Goal: Obtain resource: Download file/media

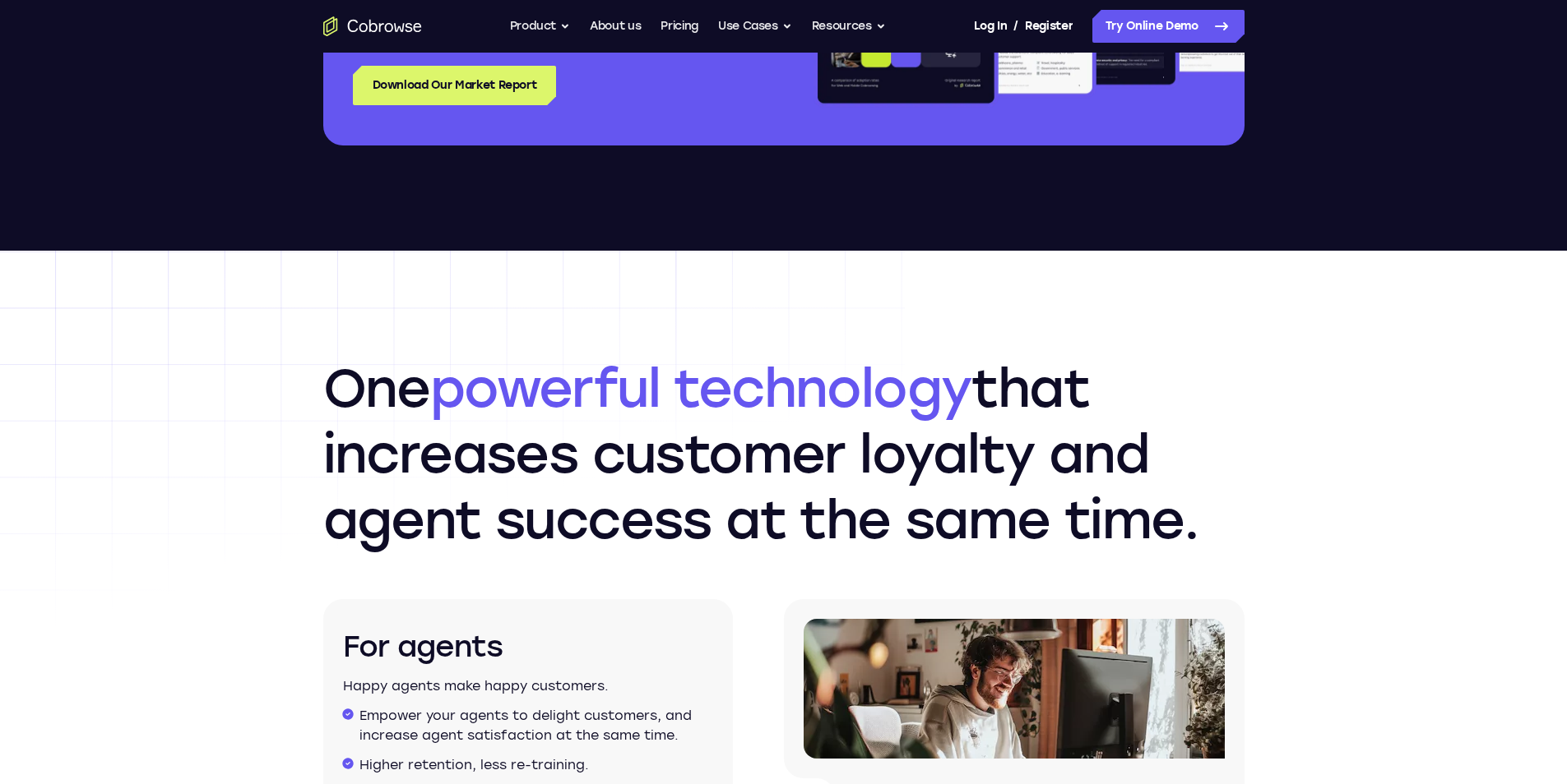
scroll to position [2220, 0]
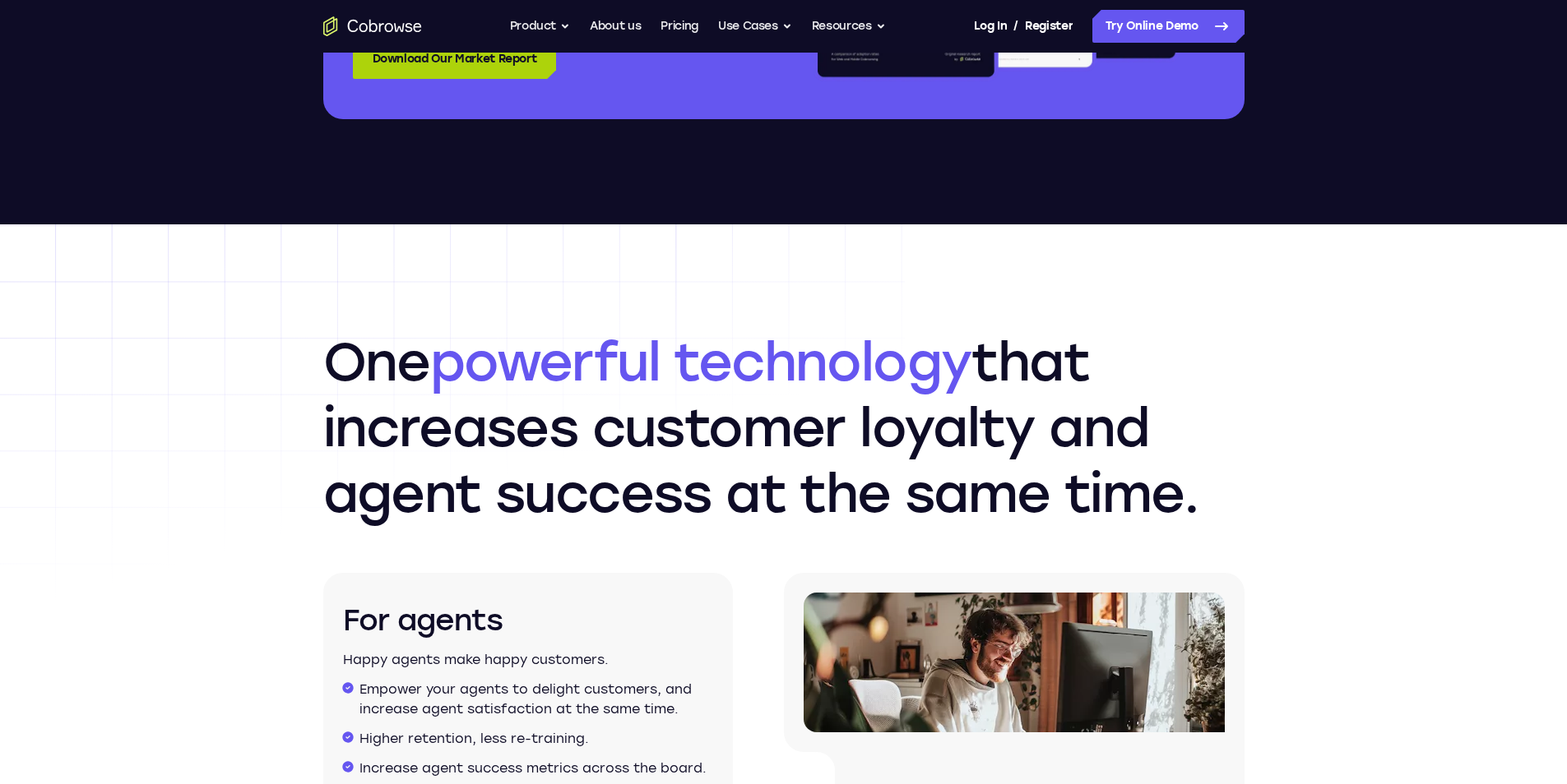
click at [543, 68] on link "Download Our Market Report" at bounding box center [455, 59] width 204 height 39
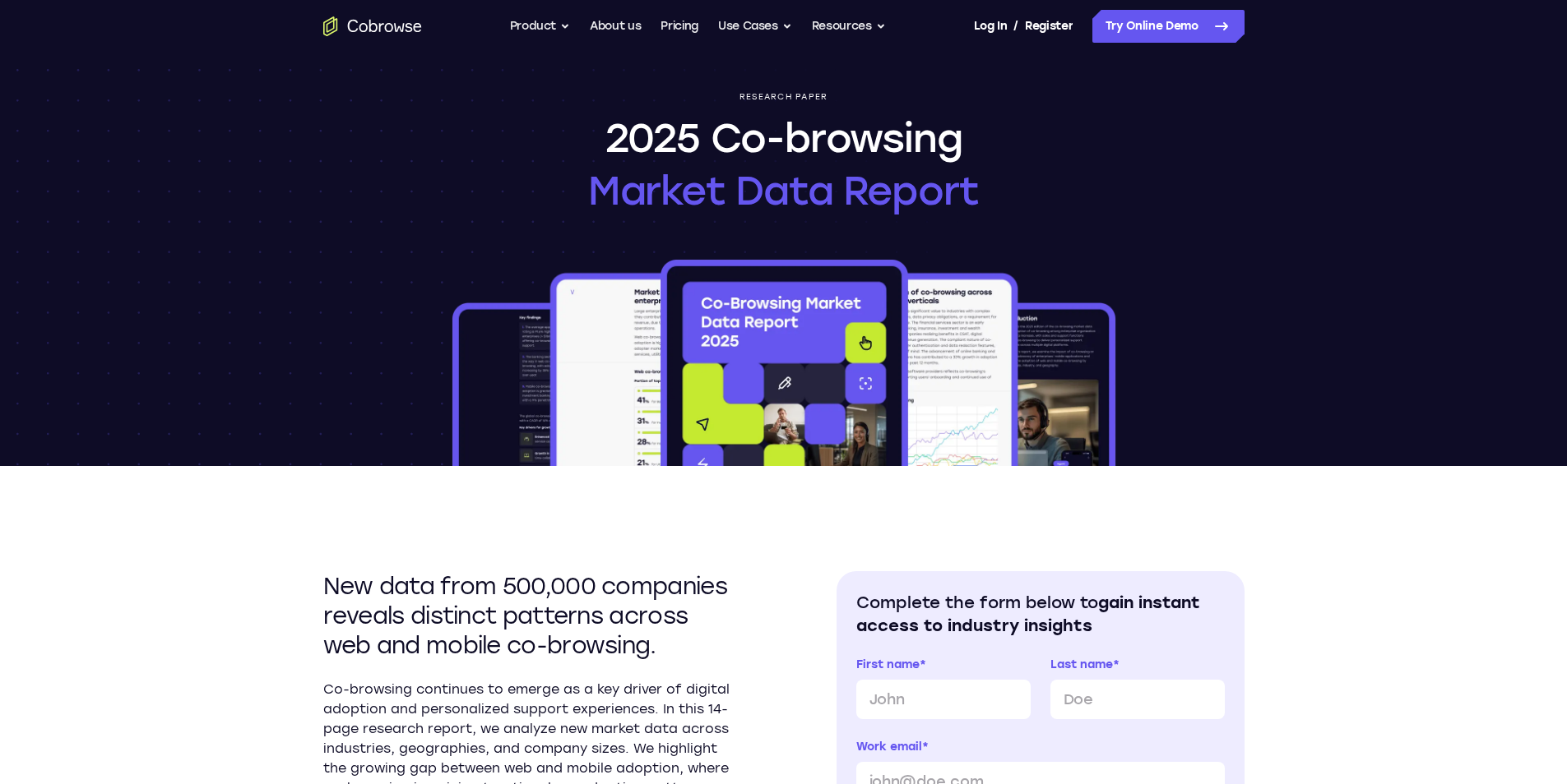
click at [408, 193] on div "Research paper 2025 Co-browsing Market Data Report" at bounding box center [784, 260] width 1053 height 413
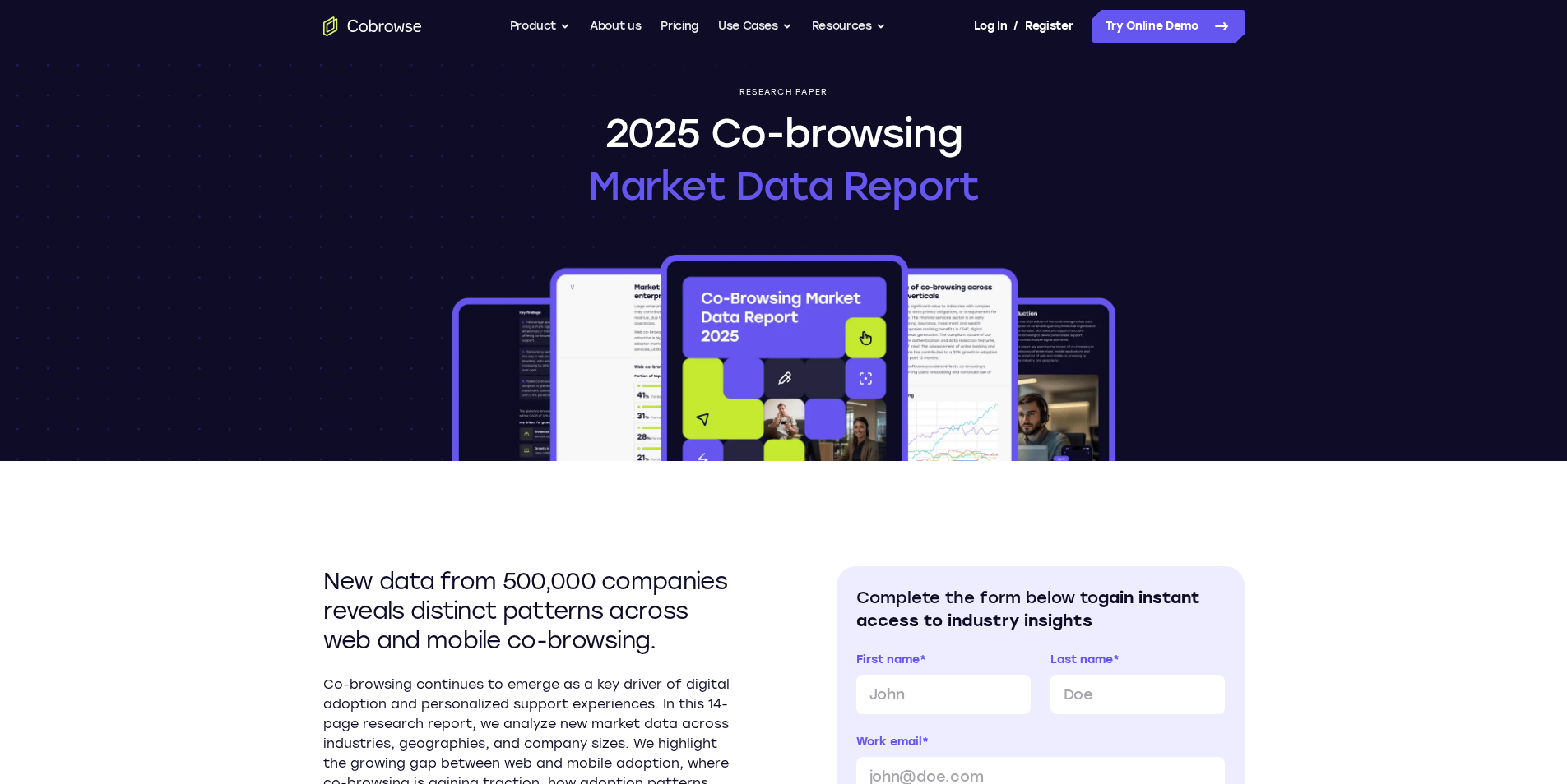
scroll to position [82, 0]
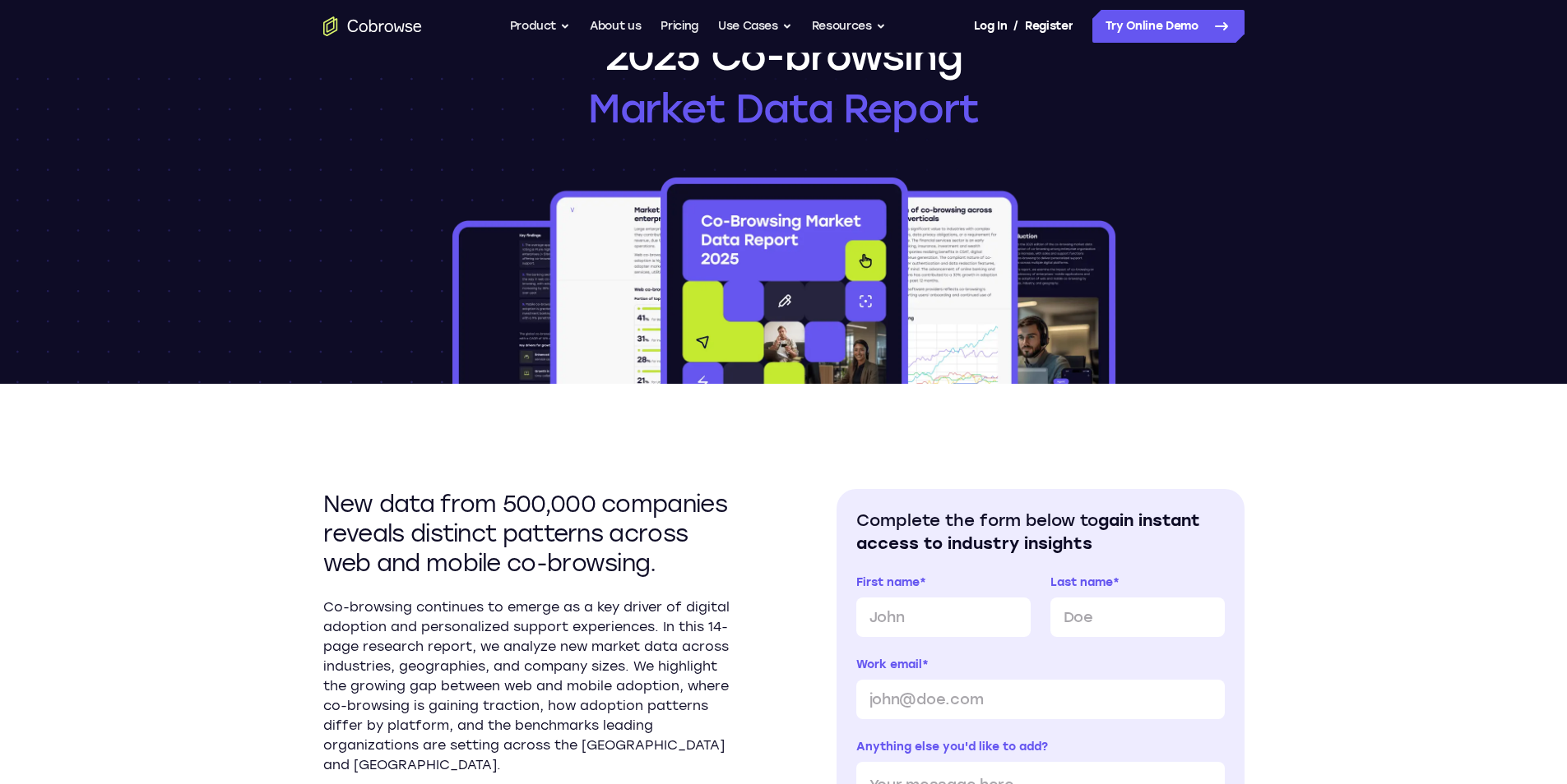
click at [938, 155] on div "Research paper 2025 Co-browsing Market Data Report" at bounding box center [784, 177] width 1053 height 413
click at [1131, 211] on div "Research paper 2025 Co-browsing Market Data Report" at bounding box center [784, 177] width 1053 height 413
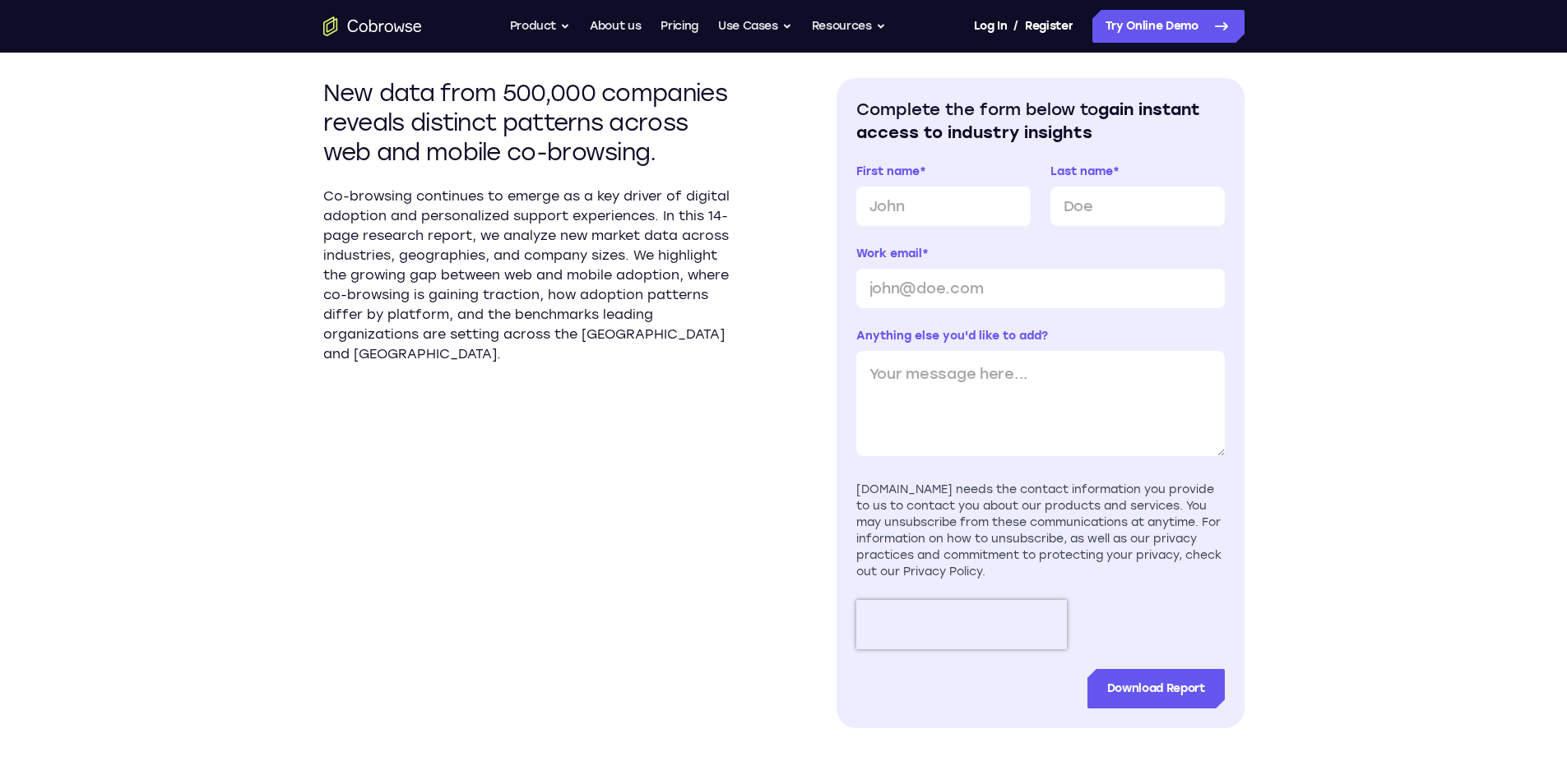
scroll to position [576, 0]
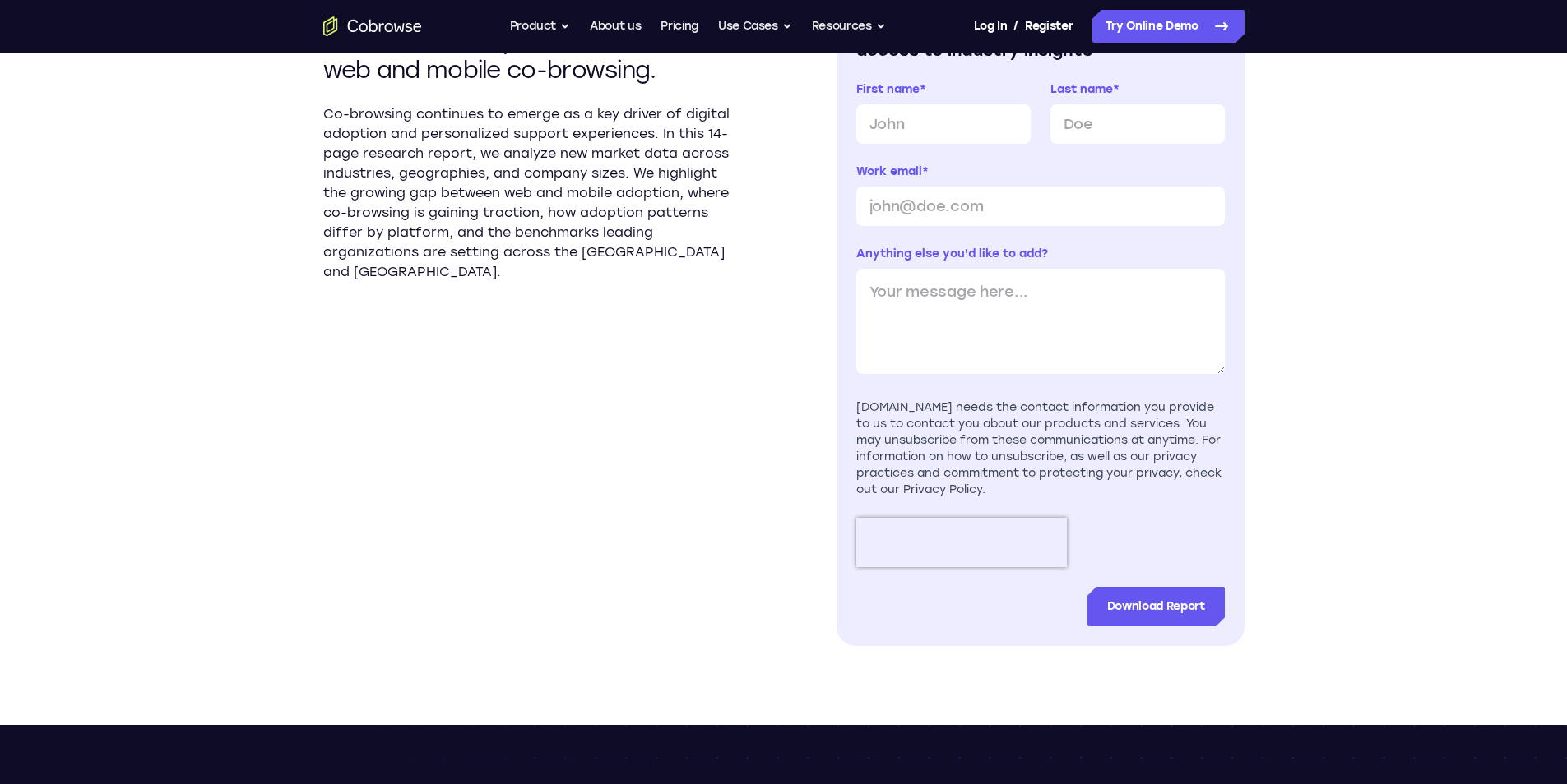
click at [432, 280] on section "New data from 500,000 companies reveals distinct patterns across web and mobile…" at bounding box center [526, 320] width 408 height 650
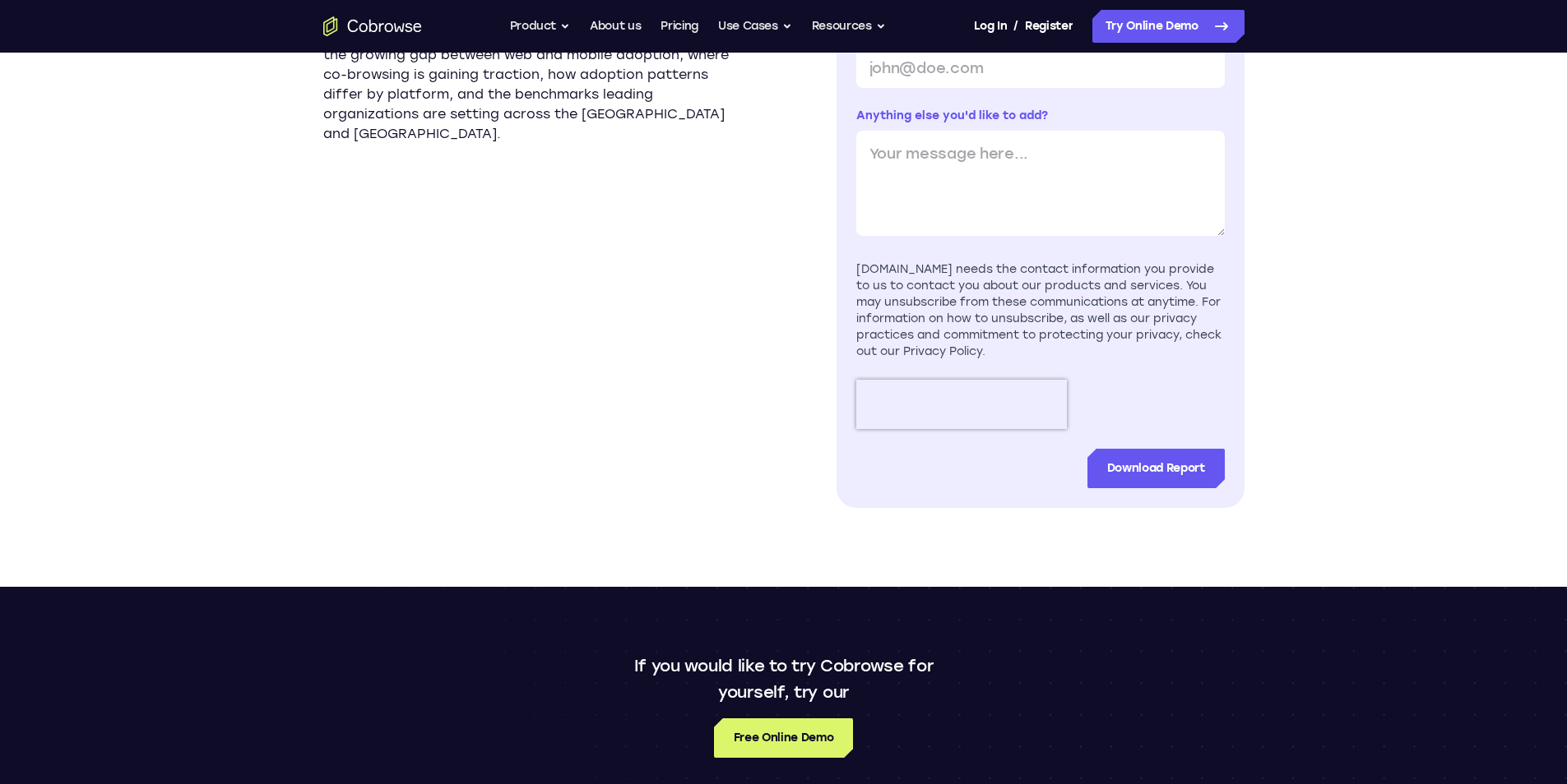
scroll to position [740, 0]
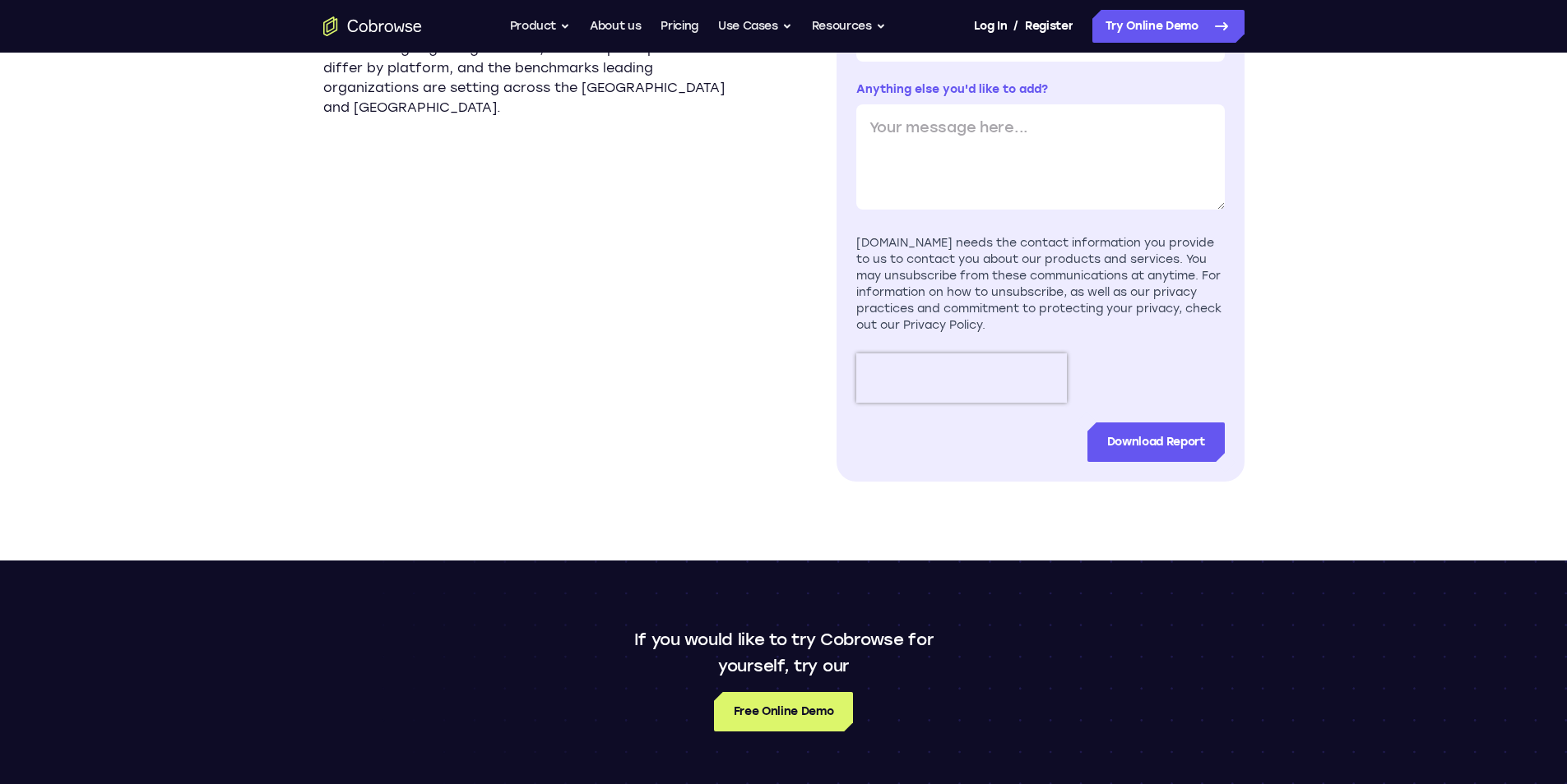
click at [900, 249] on div "[DOMAIN_NAME] needs the contact information you provide to us to contact you ab…" at bounding box center [1040, 284] width 368 height 99
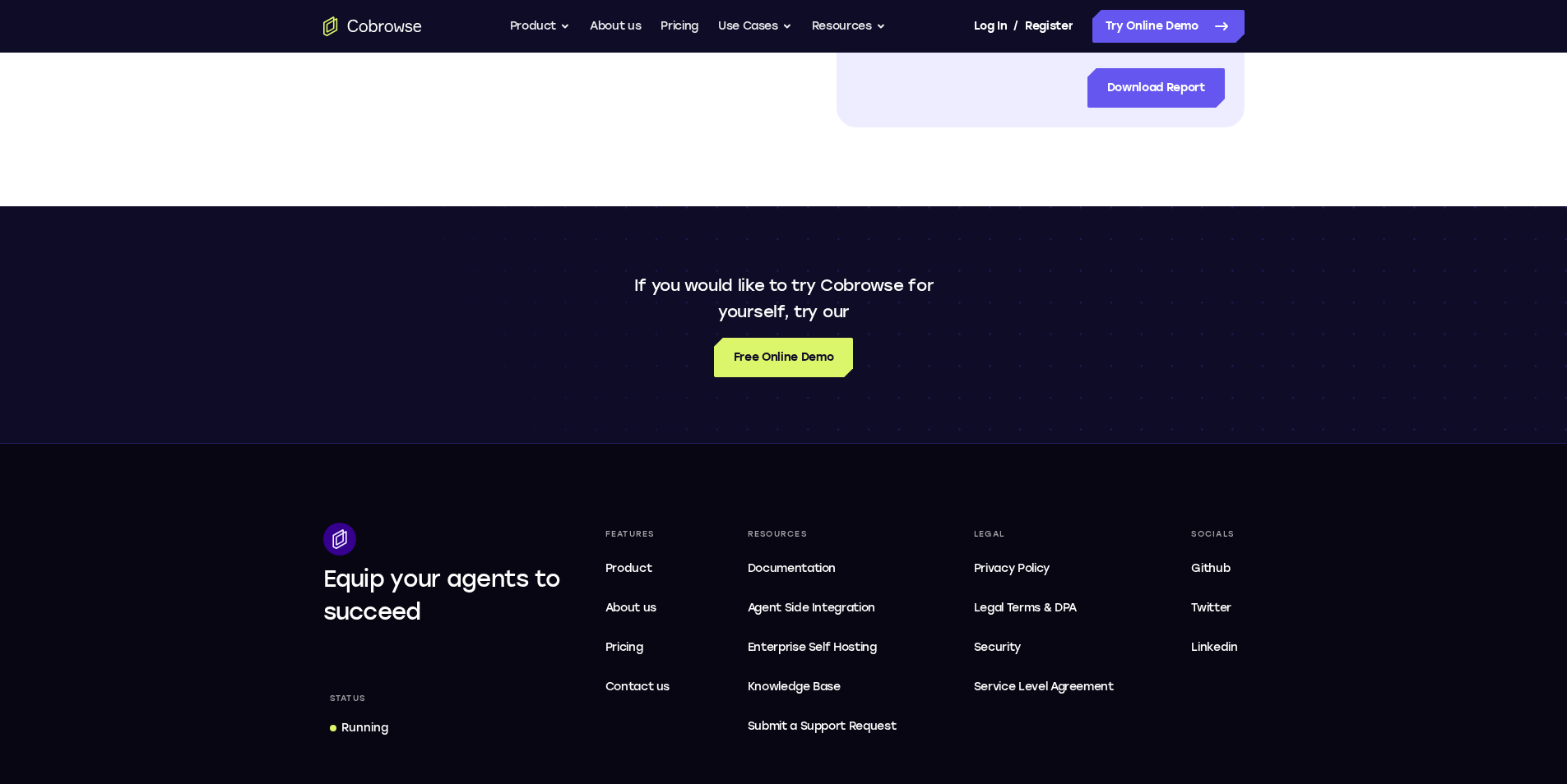
scroll to position [1151, 0]
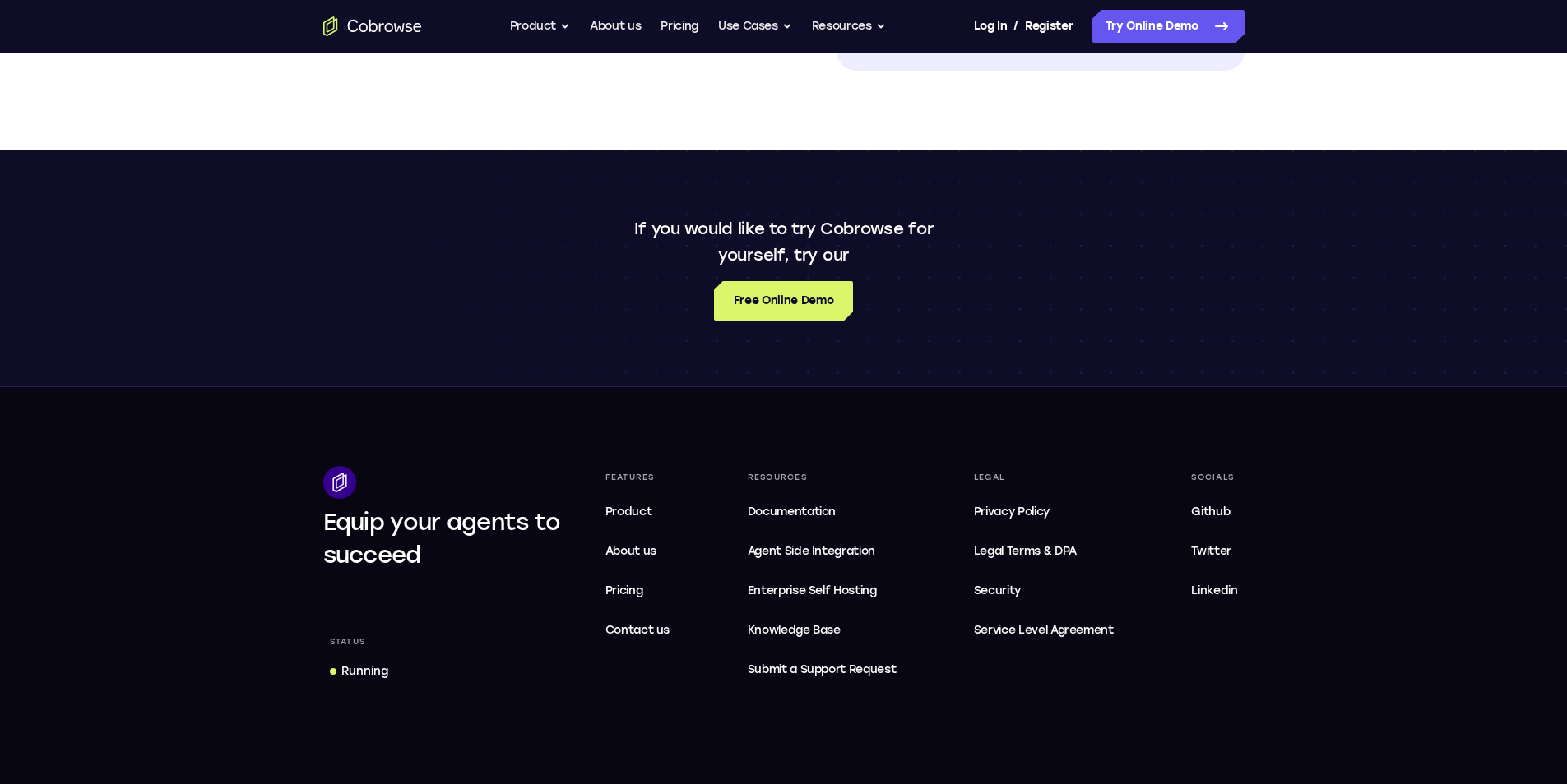
click at [967, 311] on div "If you would like to try Cobrowse for yourself, try our Free Online Demo" at bounding box center [784, 267] width 1053 height 105
click at [1106, 632] on span "Service Level Agreement" at bounding box center [1044, 630] width 140 height 20
